Goal: Task Accomplishment & Management: Manage account settings

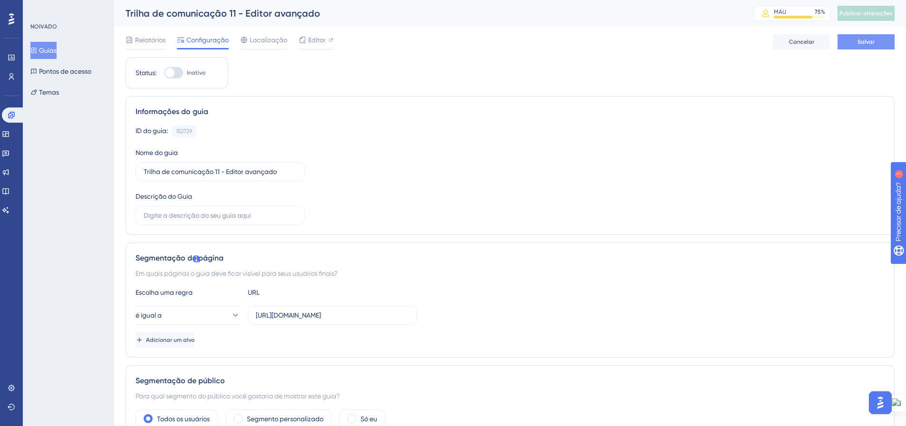
click at [869, 44] on font "Salvar" at bounding box center [866, 42] width 17 height 7
click at [874, 17] on span "Publicar alterações" at bounding box center [866, 14] width 53 height 8
click at [46, 49] on font "Guias" at bounding box center [48, 51] width 18 height 8
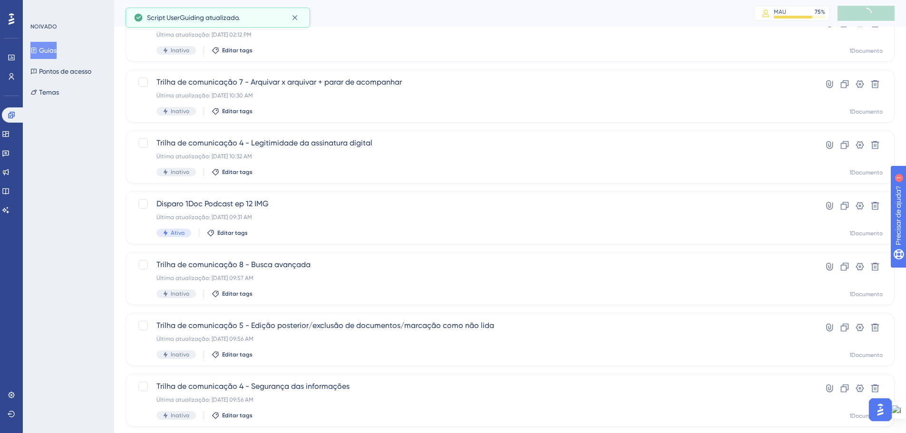
scroll to position [95, 0]
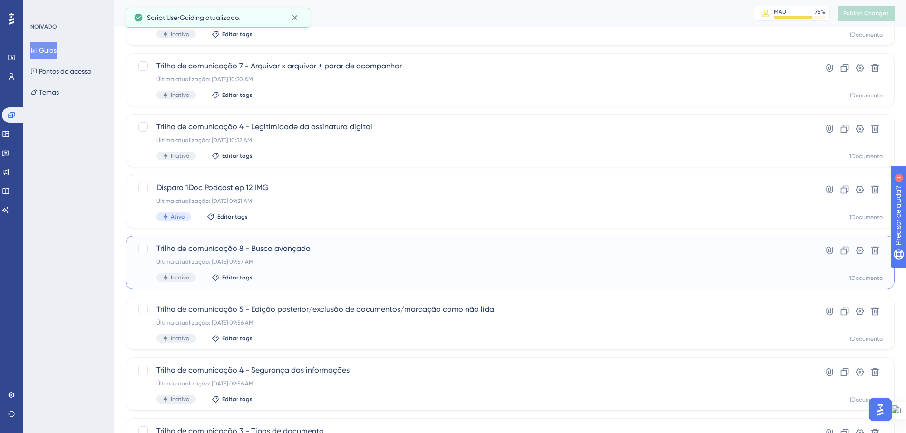
click at [304, 254] on span "Trilha de comunicação 8 - Busca avançada" at bounding box center [472, 248] width 631 height 11
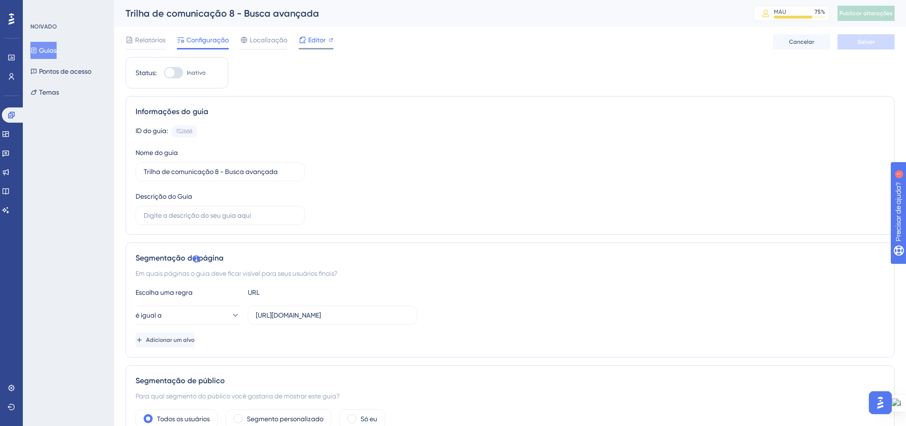
click at [319, 37] on font "Editor" at bounding box center [317, 40] width 18 height 8
click at [53, 48] on font "Guias" at bounding box center [48, 51] width 18 height 8
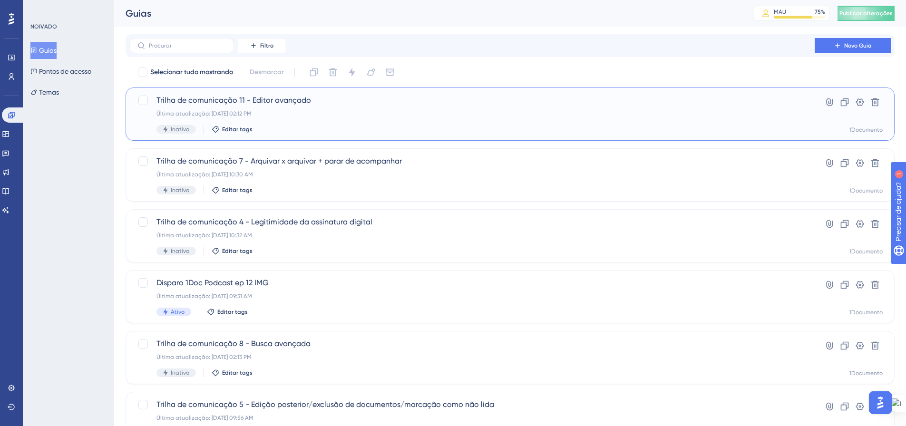
click at [293, 121] on div "Trilha de comunicação 11 - Editor avançado Última atualização: 25 de set. de 20…" at bounding box center [472, 114] width 631 height 39
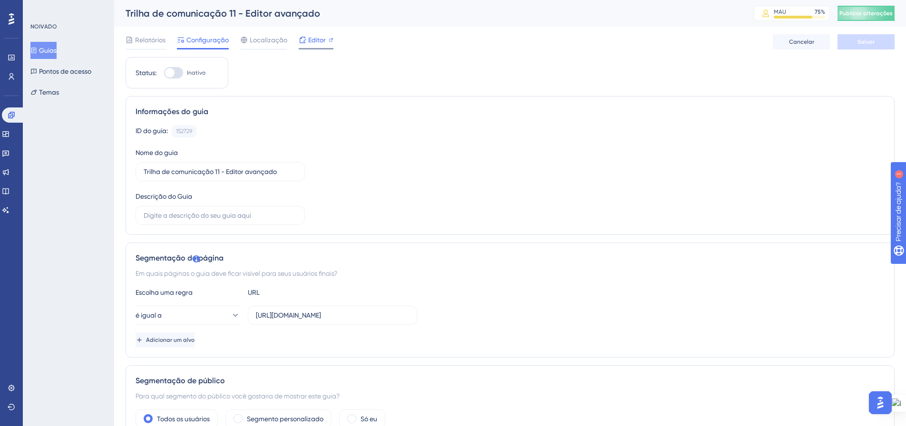
click at [311, 41] on font "Editor" at bounding box center [317, 40] width 18 height 8
drag, startPoint x: 885, startPoint y: 15, endPoint x: 815, endPoint y: 0, distance: 71.6
click at [885, 15] on font "Publicar alterações" at bounding box center [866, 13] width 53 height 7
click at [403, 195] on div "ID do guia: 152729 Cópia Nome do guia Trilha de comunicação 11 - Editor avançad…" at bounding box center [510, 175] width 749 height 100
click at [55, 50] on font "Guias" at bounding box center [48, 51] width 18 height 8
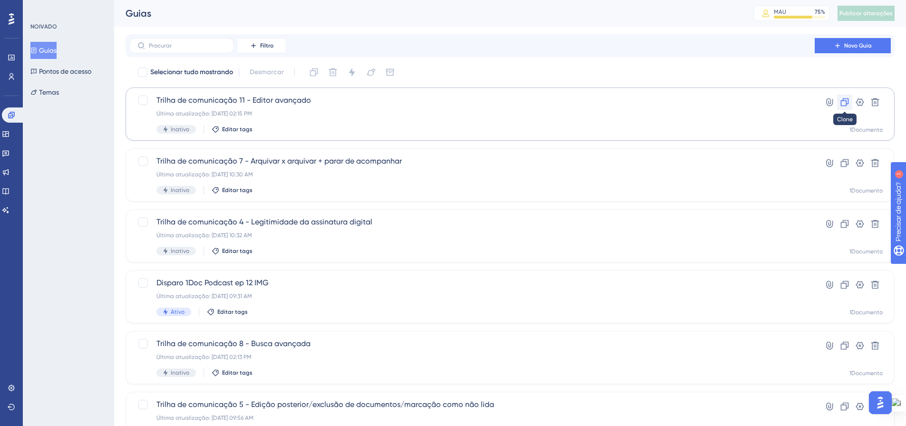
click at [845, 107] on icon at bounding box center [845, 103] width 10 height 10
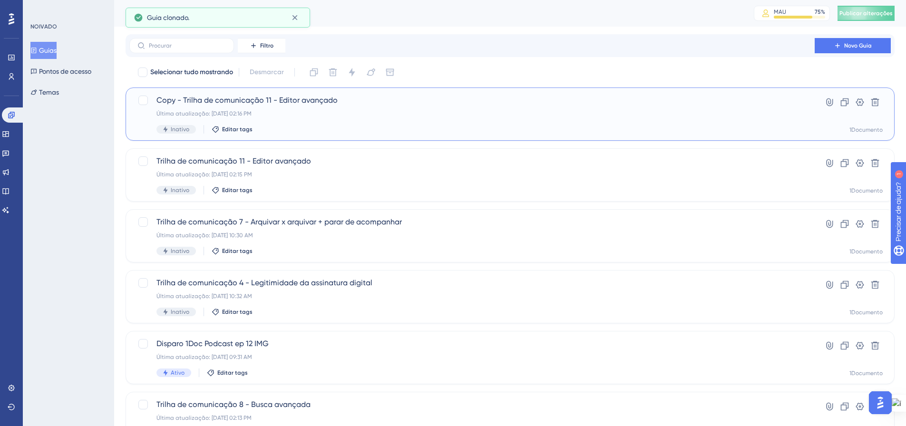
click at [206, 110] on div "Última atualização: 25 de set. de 2025 02:16 PM" at bounding box center [472, 114] width 631 height 8
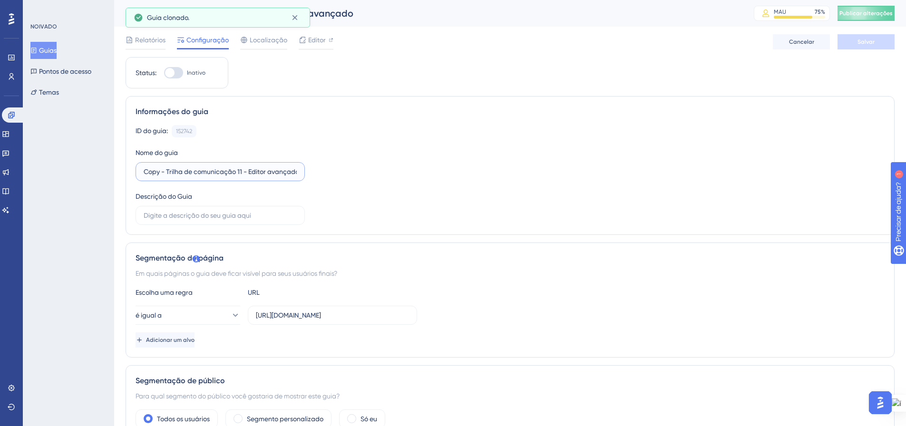
drag, startPoint x: 165, startPoint y: 174, endPoint x: 136, endPoint y: 174, distance: 28.5
click at [136, 174] on label "Copy - Trilha de comunicação 11 - Editor avançado" at bounding box center [220, 171] width 169 height 19
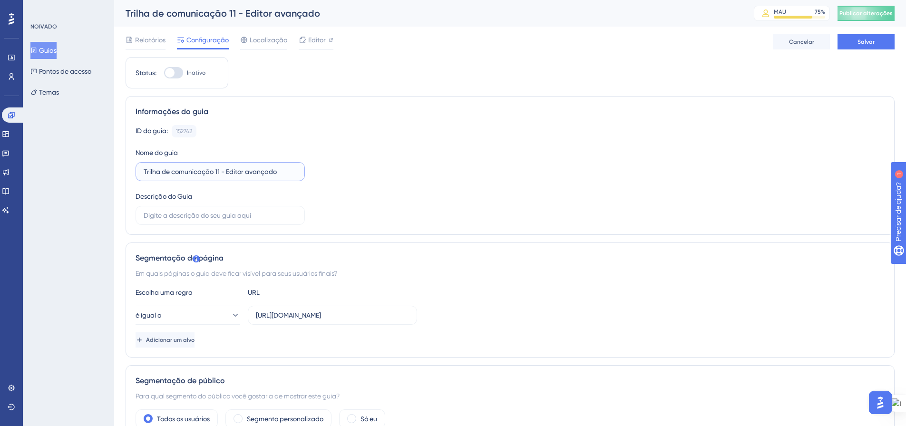
click at [216, 172] on input "Trilha de comunicação 11 - Editor avançado" at bounding box center [220, 172] width 153 height 10
click at [219, 172] on input "Trilha de comunicação 11 - Editor avançado" at bounding box center [220, 172] width 153 height 10
drag, startPoint x: 227, startPoint y: 173, endPoint x: 285, endPoint y: 174, distance: 58.5
click at [285, 174] on input "Trilha de comunicação 12 - Editor avançado" at bounding box center [220, 172] width 153 height 10
type input "Trilha de comunicação 12 - Revisão de anexos"
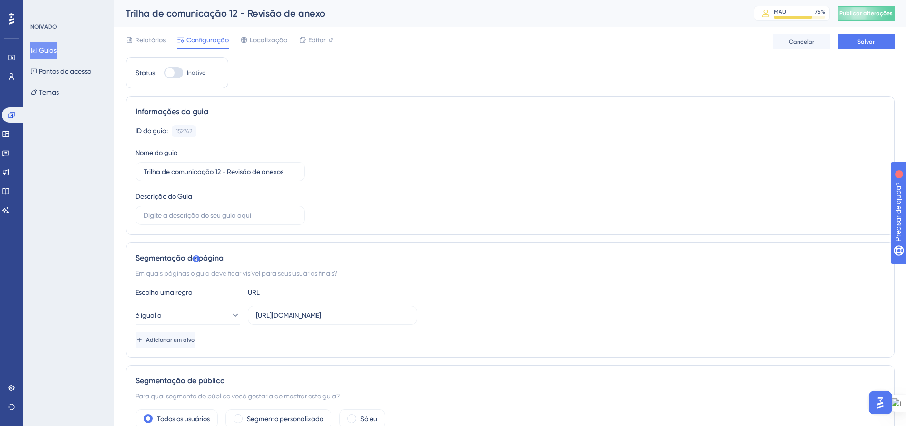
click at [403, 179] on div "ID do guia: 152742 Cópia Nome do guia Trilha de comunicação 12 - Revisão de ane…" at bounding box center [510, 175] width 749 height 100
click at [308, 40] on font "Editor" at bounding box center [317, 40] width 18 height 8
drag, startPoint x: 166, startPoint y: 172, endPoint x: 133, endPoint y: 172, distance: 32.4
click at [133, 172] on div "Informações do guia ID do guia: 152742 Cópia Nome do guia Copy - Trilha de comu…" at bounding box center [510, 165] width 769 height 139
click at [220, 173] on input "Trilha de comunicação 11 - Editor avançado" at bounding box center [220, 172] width 153 height 10
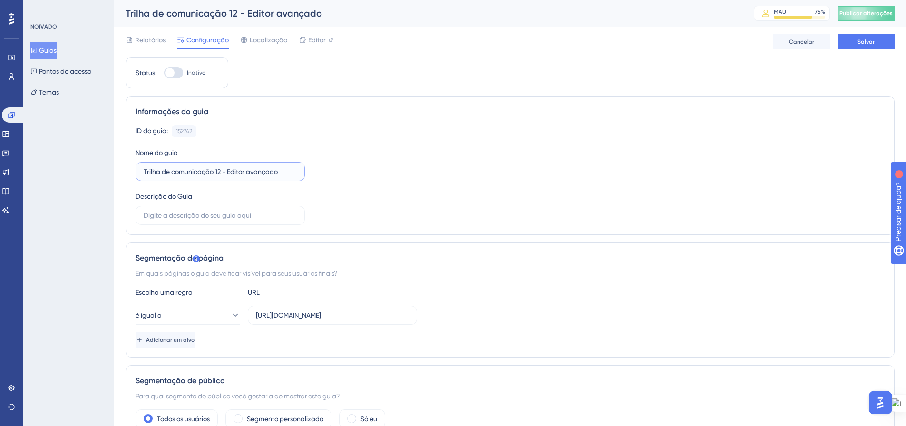
drag, startPoint x: 228, startPoint y: 170, endPoint x: 289, endPoint y: 177, distance: 61.8
click at [289, 177] on label "Trilha de comunicação 12 - Editor avançado" at bounding box center [220, 171] width 169 height 19
type input "Trilha de comunicação 12 - Revisão de anexos"
click at [374, 205] on div "ID do guia: 152742 Cópia Nome do guia Trilha de comunicação 12 - Revisão de ane…" at bounding box center [510, 175] width 749 height 100
click at [861, 39] on font "Salvar" at bounding box center [866, 42] width 17 height 7
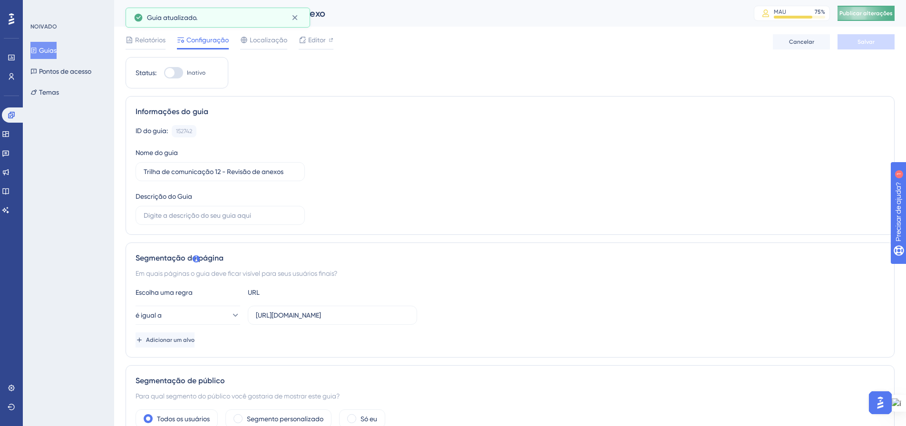
click at [865, 17] on span "Publicar alterações" at bounding box center [866, 14] width 53 height 8
click at [37, 49] on icon at bounding box center [33, 51] width 5 height 6
